Goal: Navigation & Orientation: Go to known website

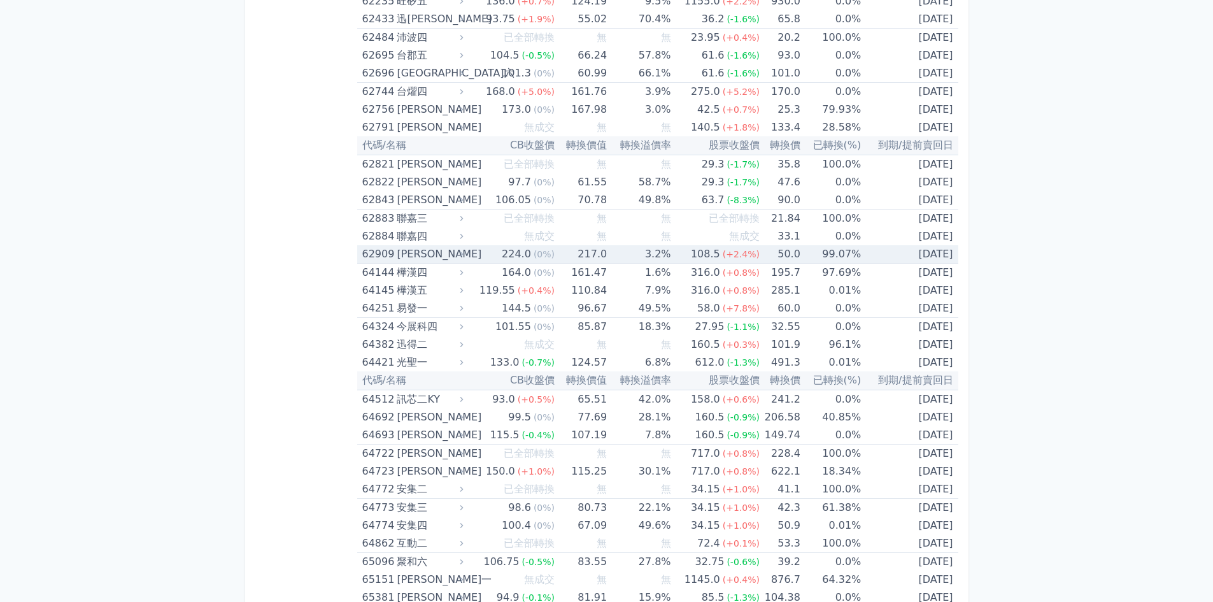
scroll to position [5375, 0]
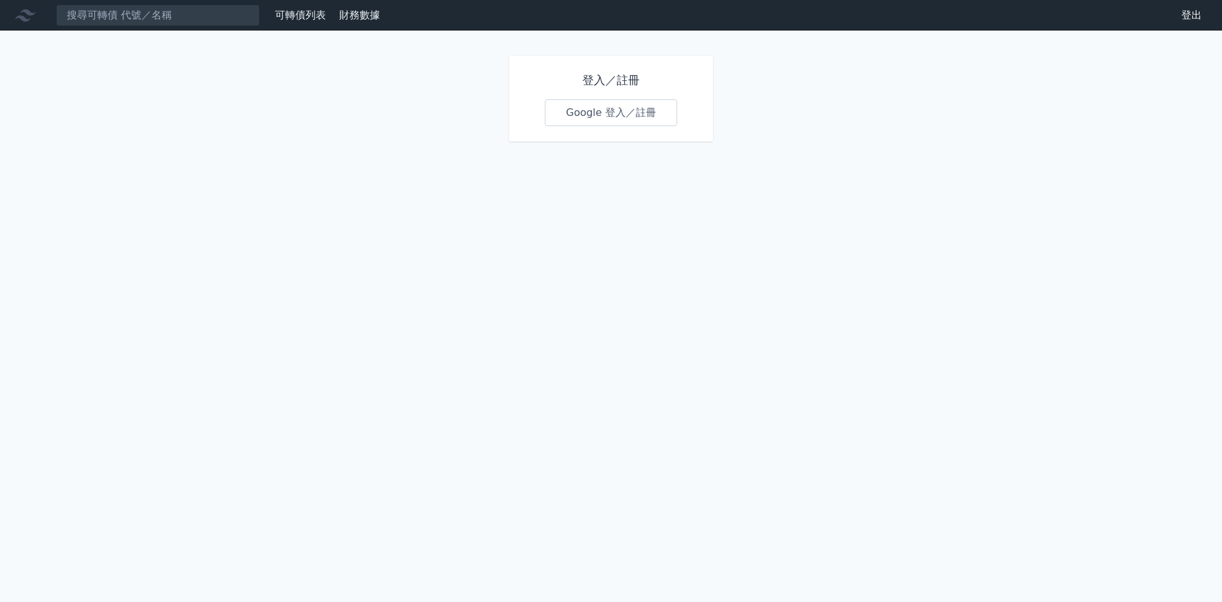
click at [563, 115] on link "Google 登入／註冊" at bounding box center [611, 112] width 132 height 27
